Goal: Information Seeking & Learning: Learn about a topic

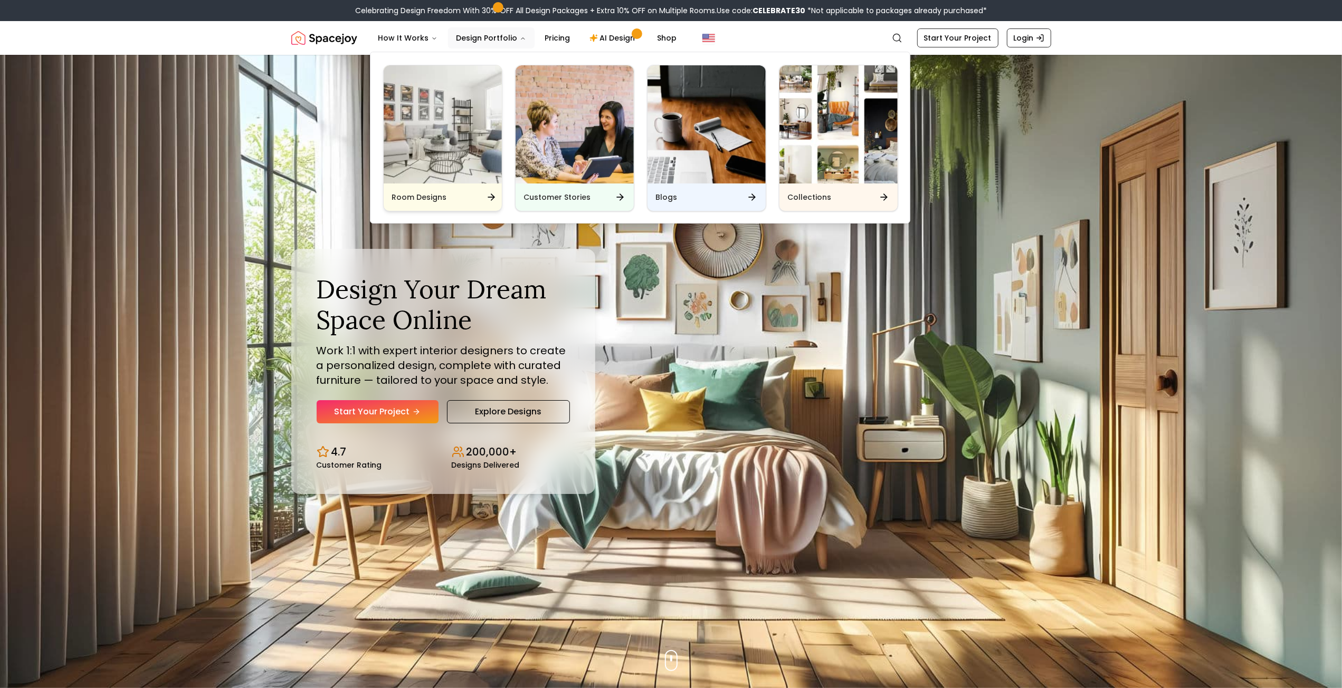
click at [460, 135] on img "Main" at bounding box center [443, 124] width 118 height 118
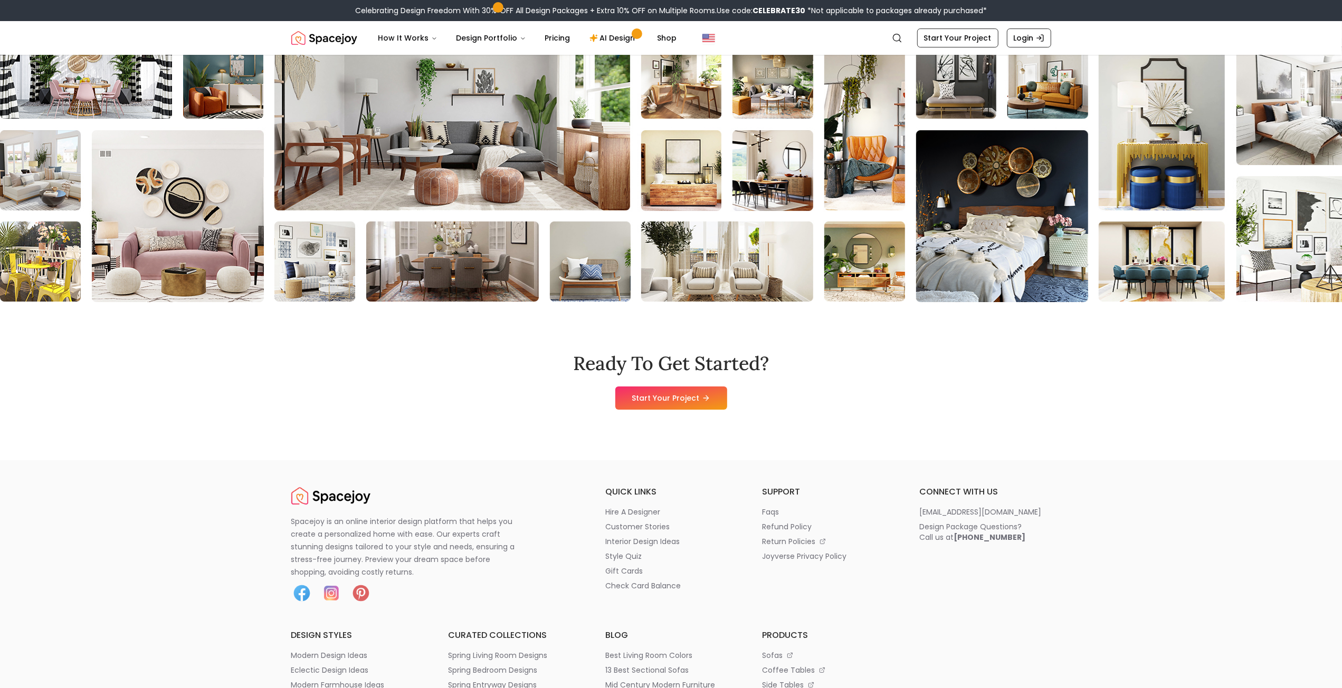
scroll to position [3941, 0]
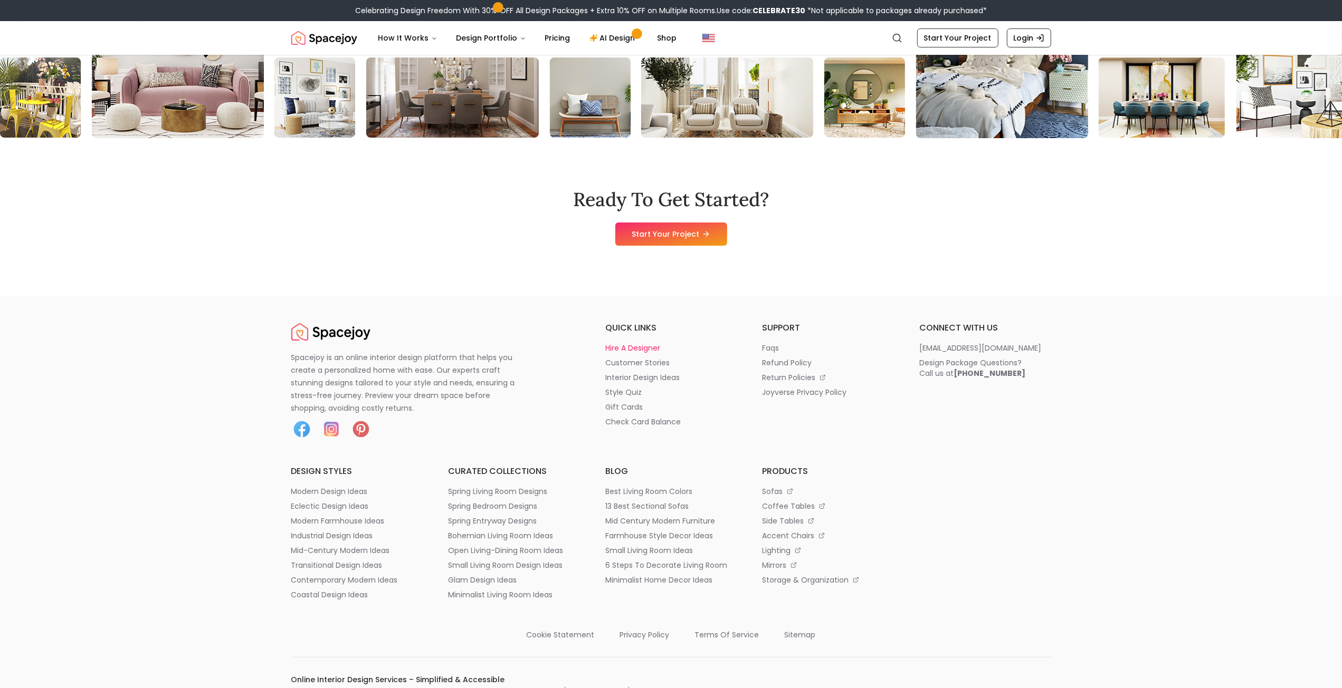
click at [638, 353] on p "hire a designer" at bounding box center [632, 348] width 55 height 11
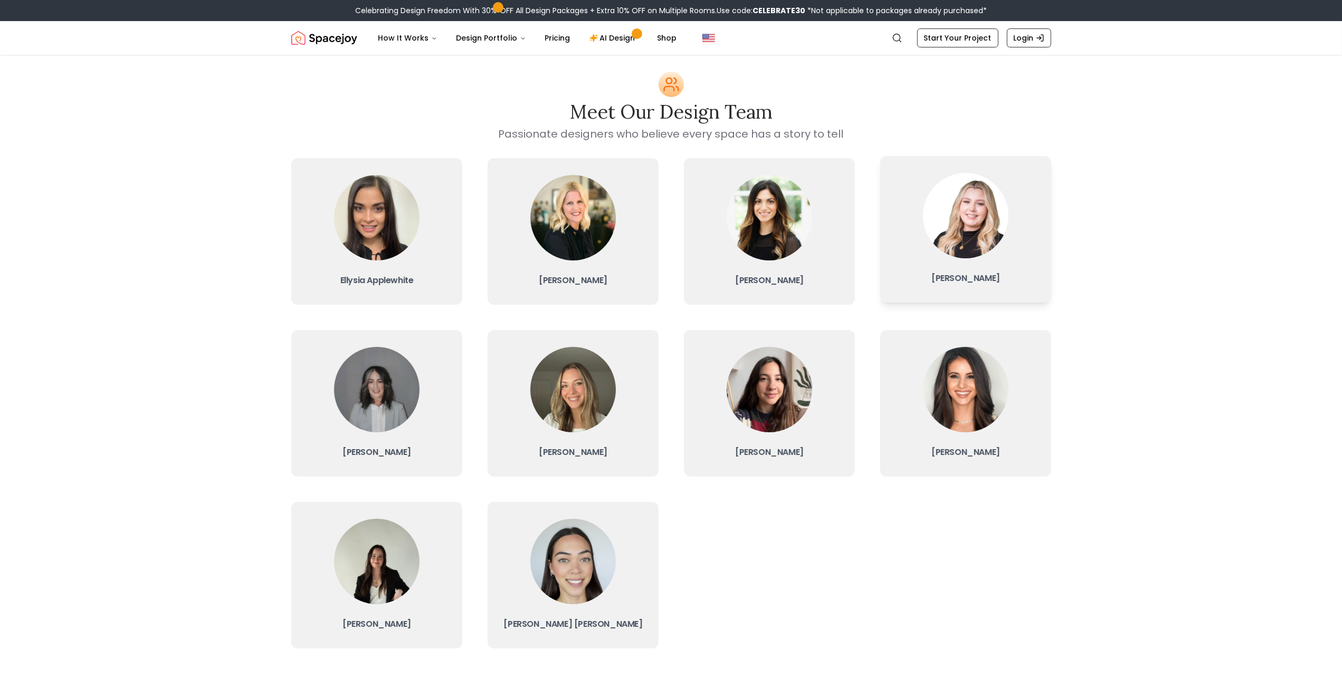
click at [955, 230] on img at bounding box center [965, 215] width 85 height 85
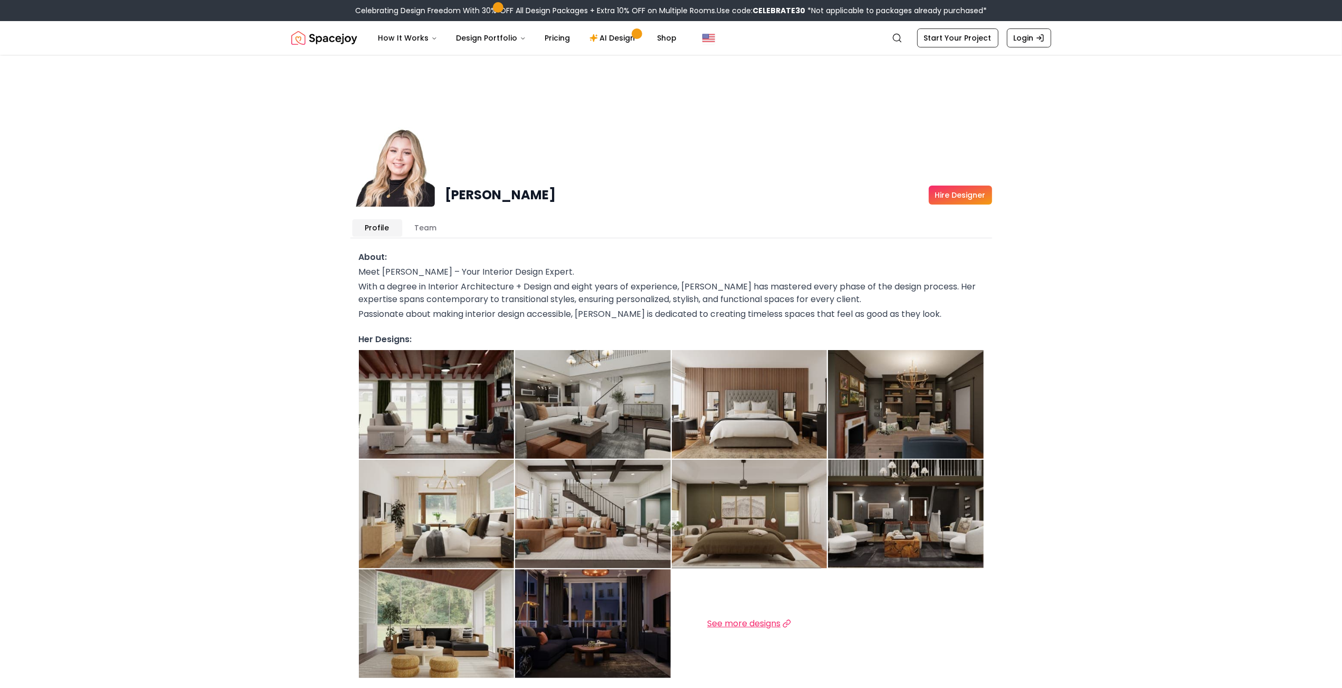
scroll to position [211, 0]
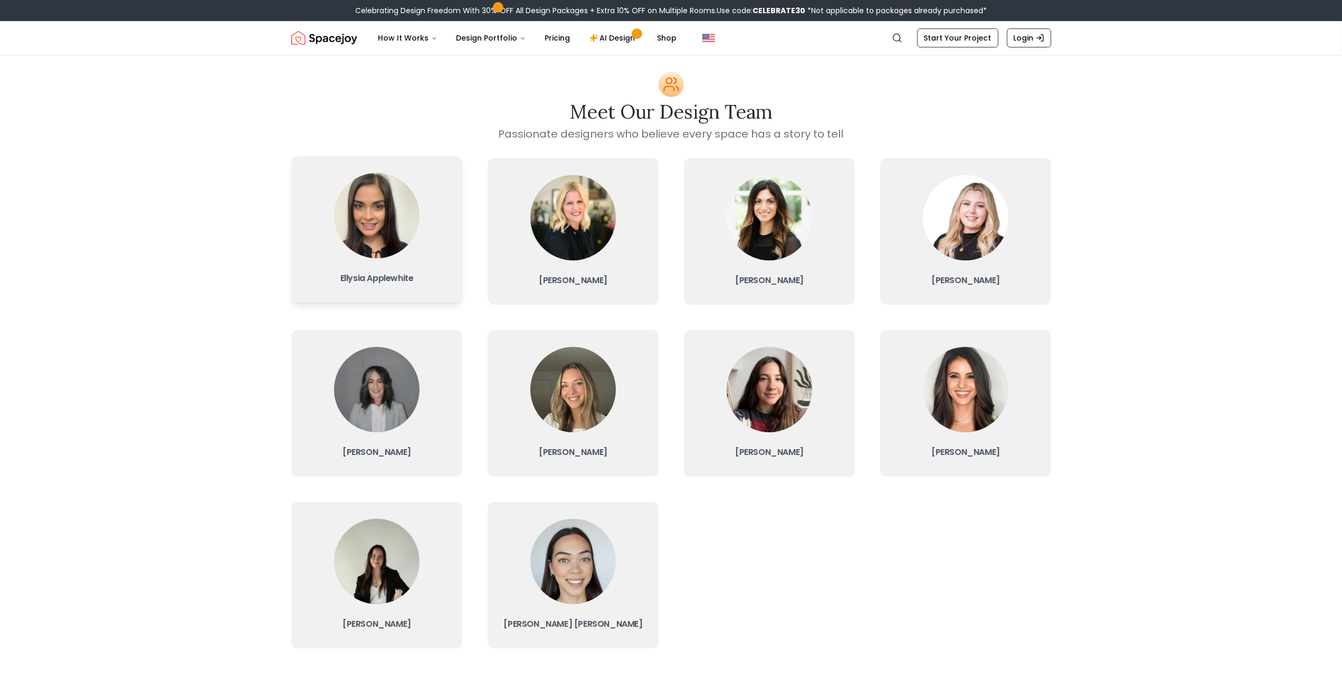
click at [386, 218] on img at bounding box center [376, 215] width 85 height 85
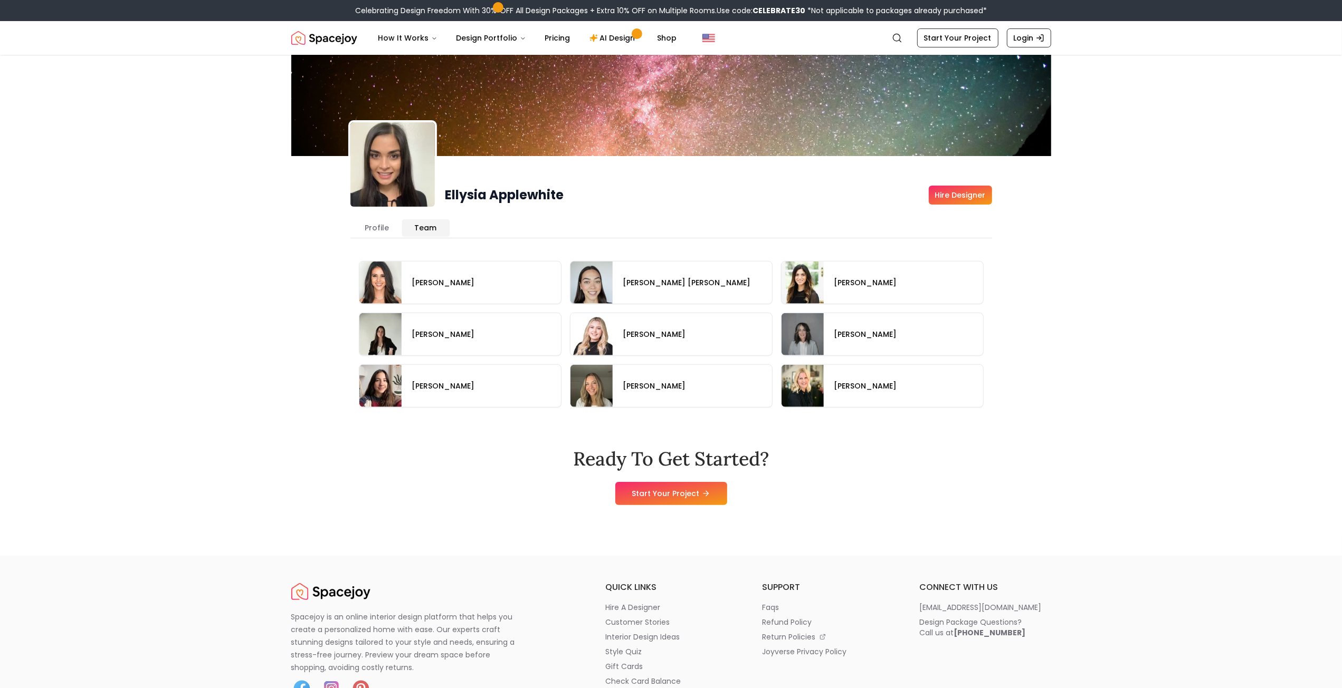
click at [429, 228] on button "Team" at bounding box center [425, 227] width 47 height 17
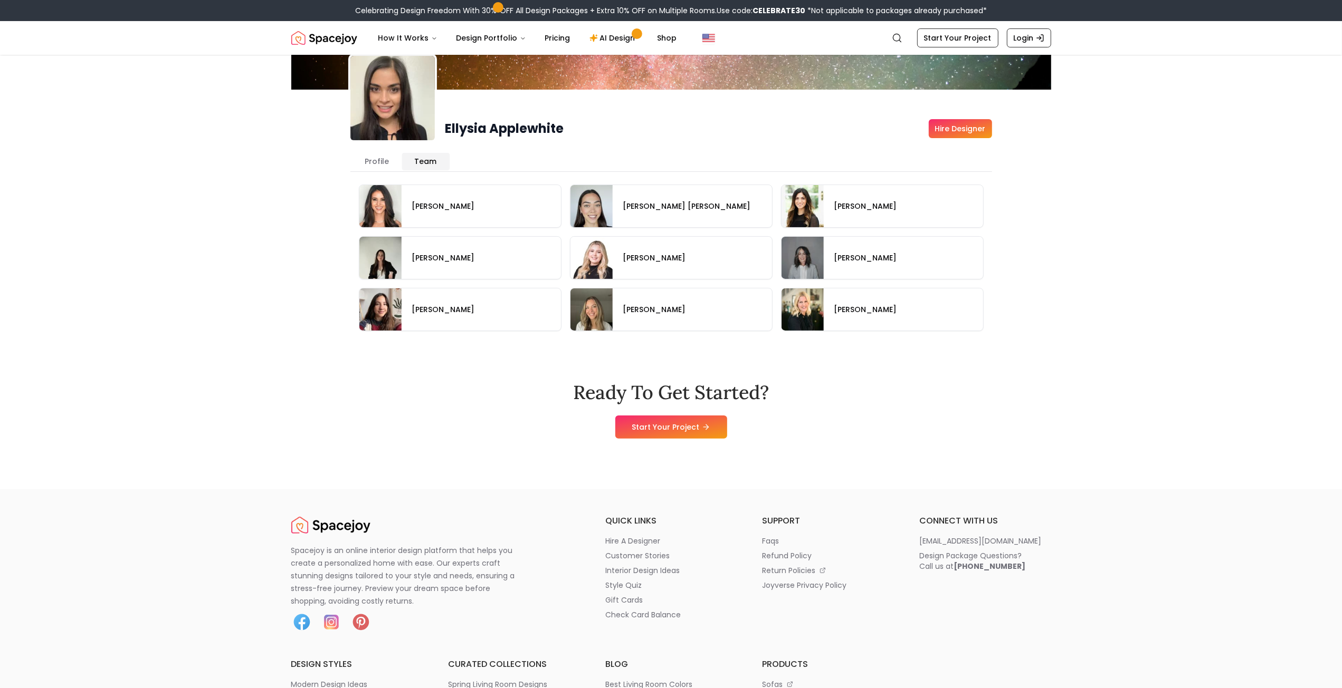
scroll to position [53, 0]
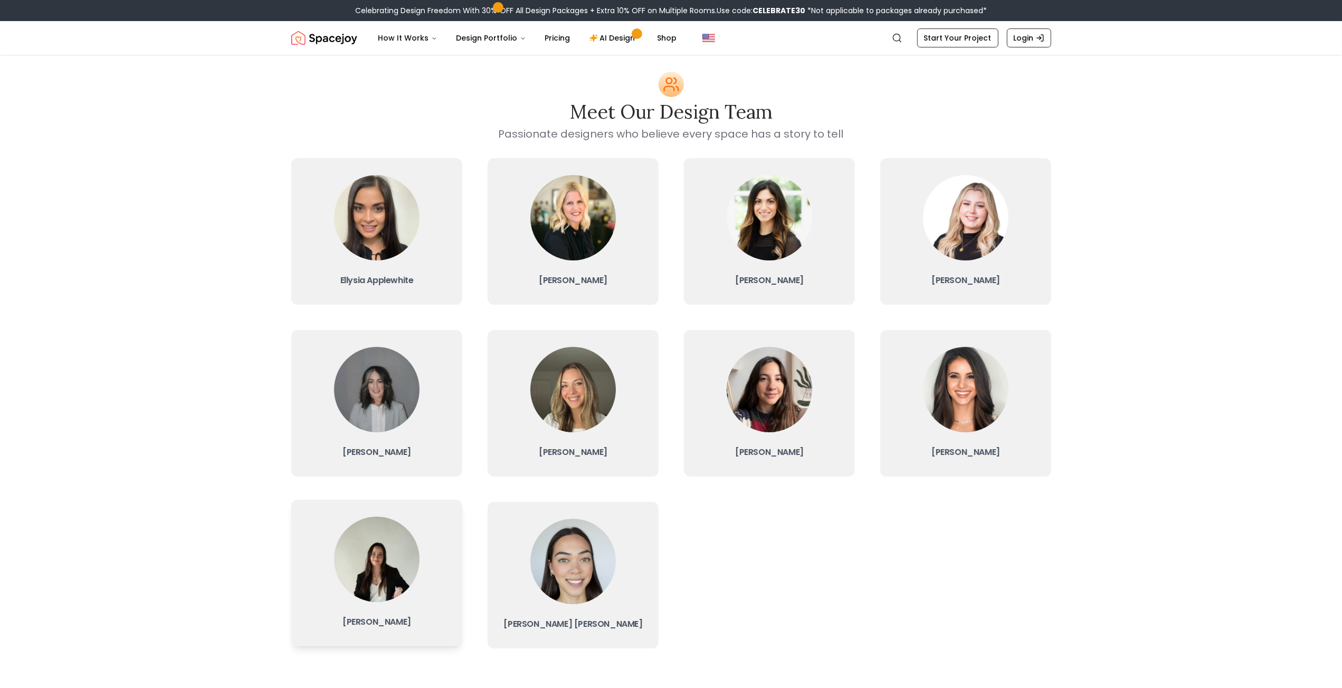
click at [390, 570] on img at bounding box center [376, 559] width 85 height 85
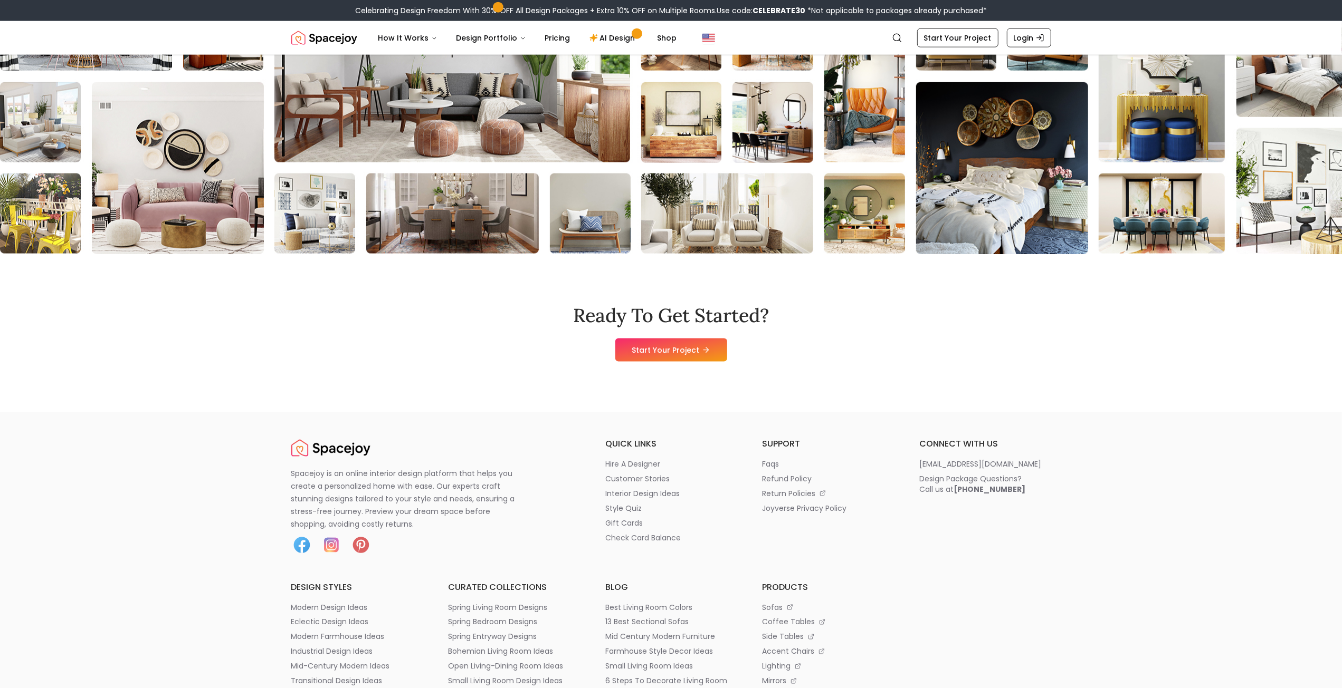
scroll to position [1536, 0]
